Goal: Information Seeking & Learning: Learn about a topic

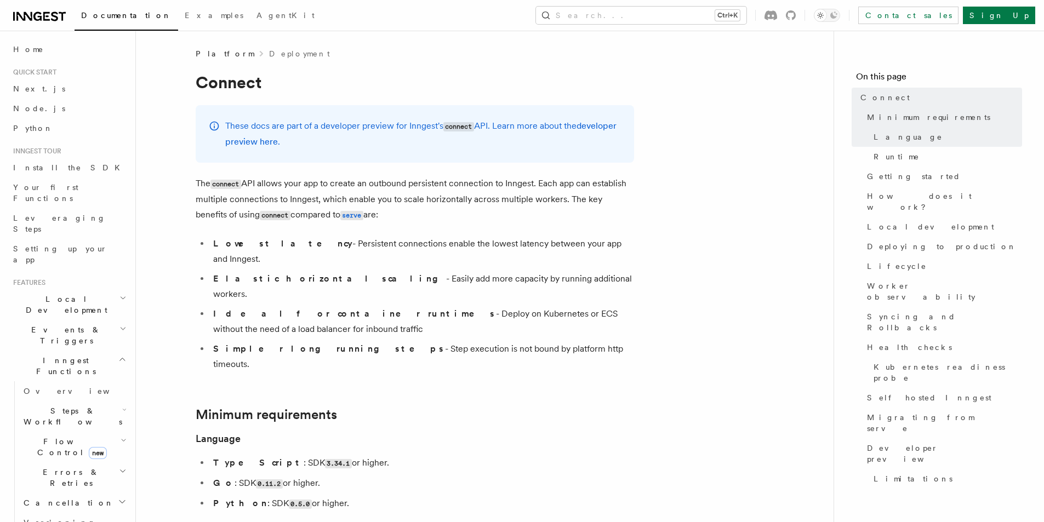
click at [44, 17] on icon at bounding box center [46, 16] width 7 height 9
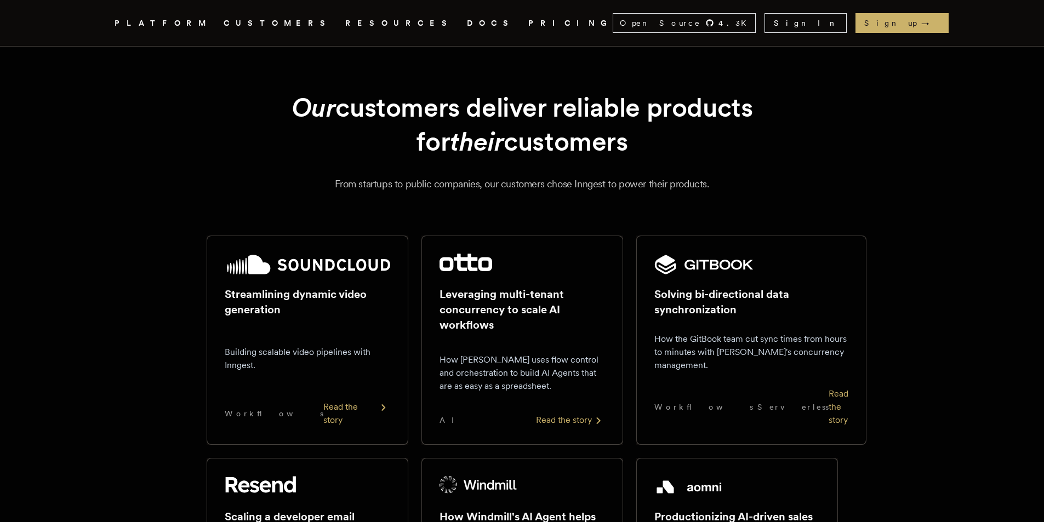
drag, startPoint x: 814, startPoint y: 308, endPoint x: 359, endPoint y: 31, distance: 532.6
click at [264, 19] on link "CUSTOMERS" at bounding box center [278, 23] width 108 height 14
click at [528, 20] on link "PRICING" at bounding box center [570, 23] width 84 height 14
